Goal: Find specific page/section: Find specific page/section

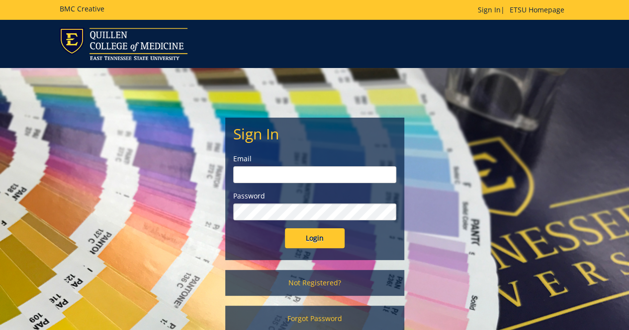
type input "hernandezm6@etsu.edu"
click at [337, 234] on input "Login" at bounding box center [315, 239] width 60 height 20
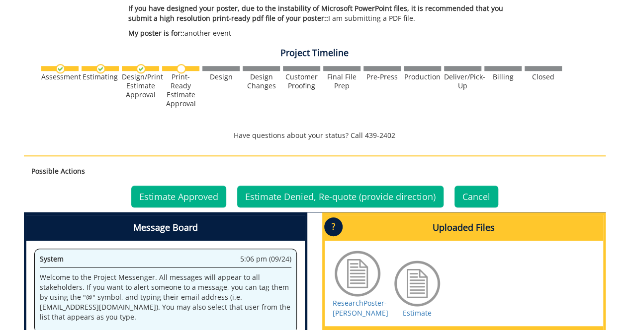
scroll to position [398, 0]
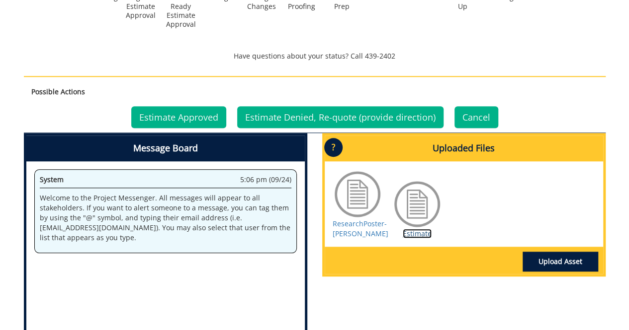
click at [416, 235] on link "Estimate" at bounding box center [416, 233] width 29 height 9
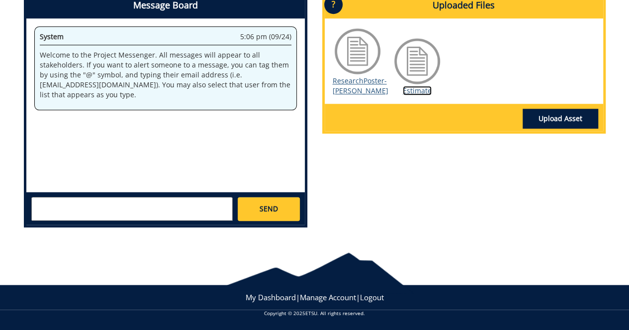
scroll to position [491, 0]
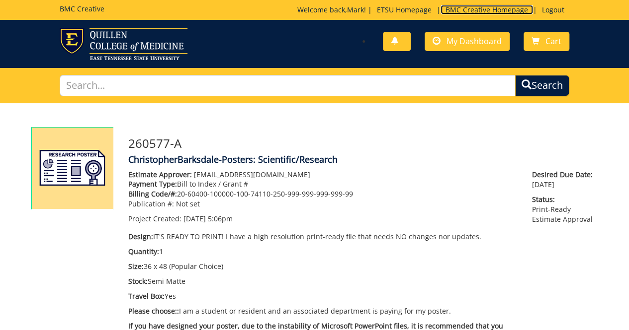
click at [469, 10] on link "BMC Creative Homepage" at bounding box center [486, 9] width 92 height 9
